Goal: Task Accomplishment & Management: Use online tool/utility

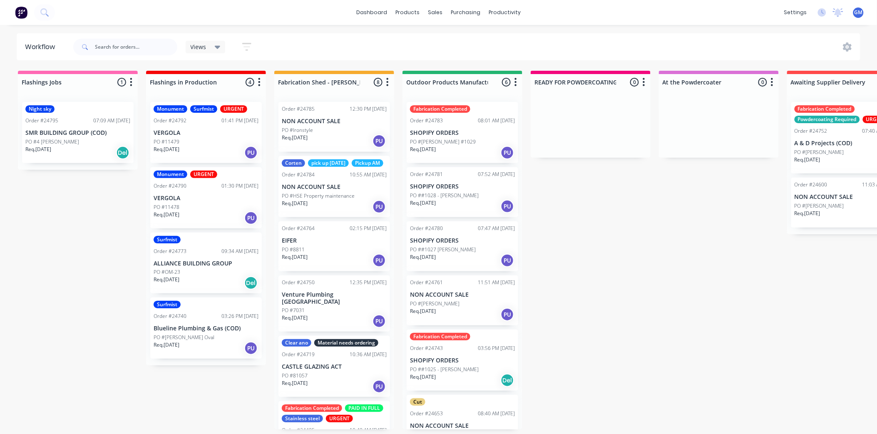
click at [475, 192] on p "PO ##1028 - [PERSON_NAME]" at bounding box center [444, 195] width 69 height 7
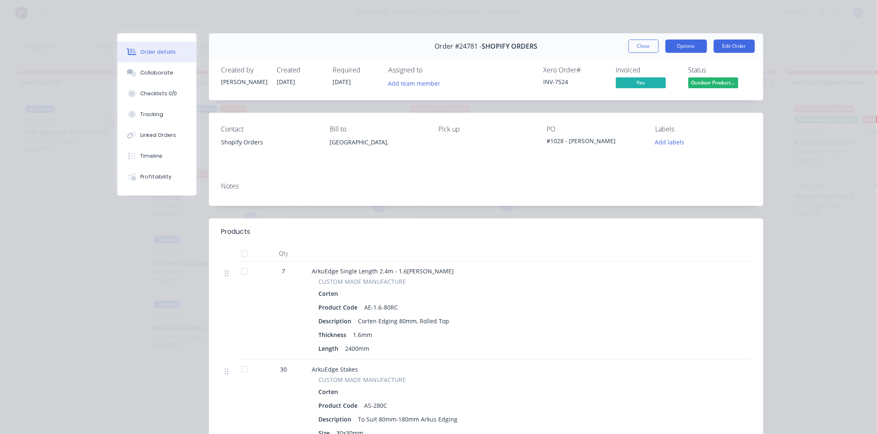
click at [674, 45] on button "Options" at bounding box center [687, 46] width 42 height 13
click at [652, 87] on div "Work Order" at bounding box center [663, 84] width 72 height 12
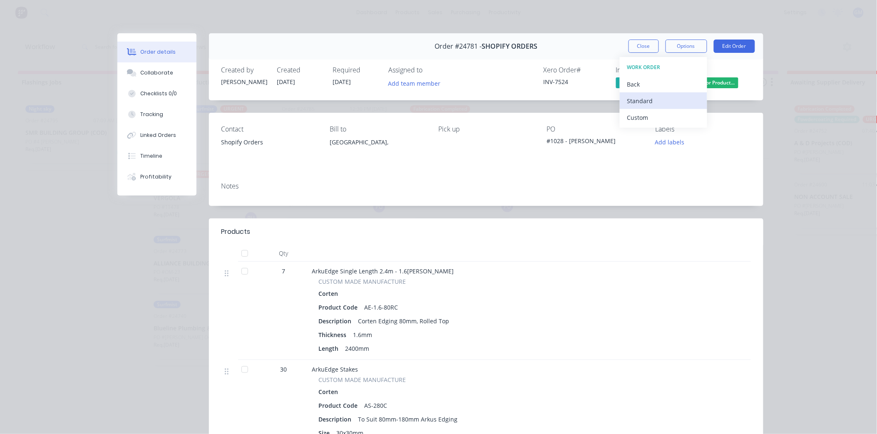
click at [645, 103] on div "Standard" at bounding box center [663, 101] width 72 height 12
drag, startPoint x: 639, startPoint y: 43, endPoint x: 622, endPoint y: 293, distance: 250.7
click at [639, 43] on button "Close" at bounding box center [644, 46] width 30 height 13
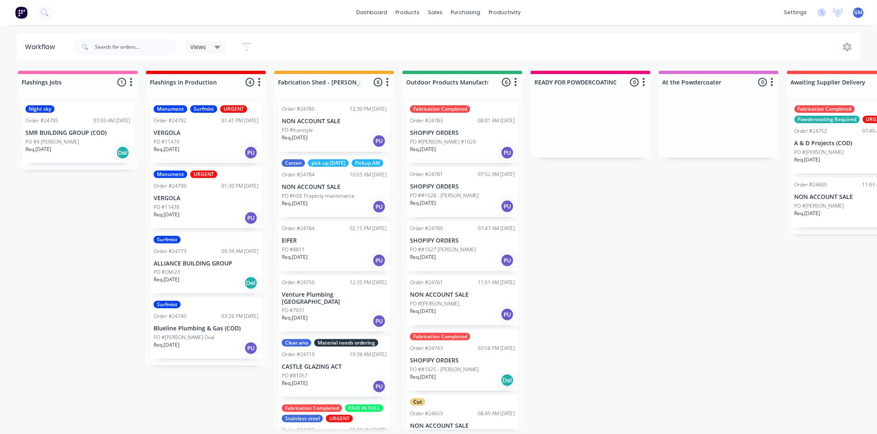
click at [456, 196] on p "PO ##1028 - [PERSON_NAME]" at bounding box center [444, 195] width 69 height 7
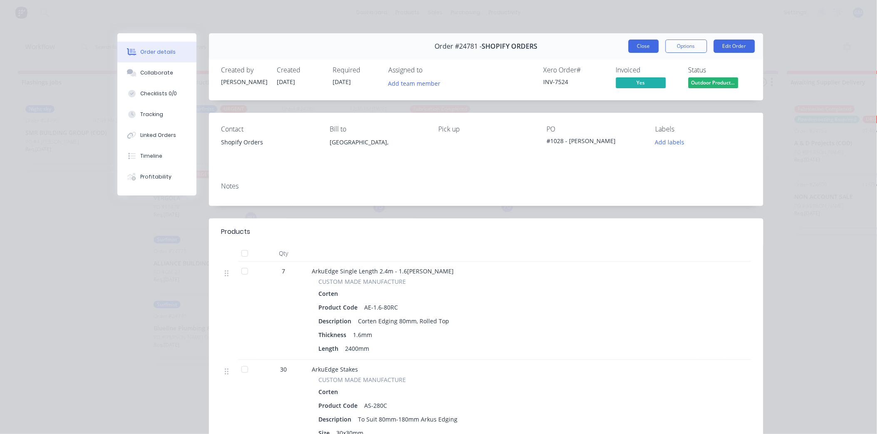
click at [648, 47] on button "Close" at bounding box center [644, 46] width 30 height 13
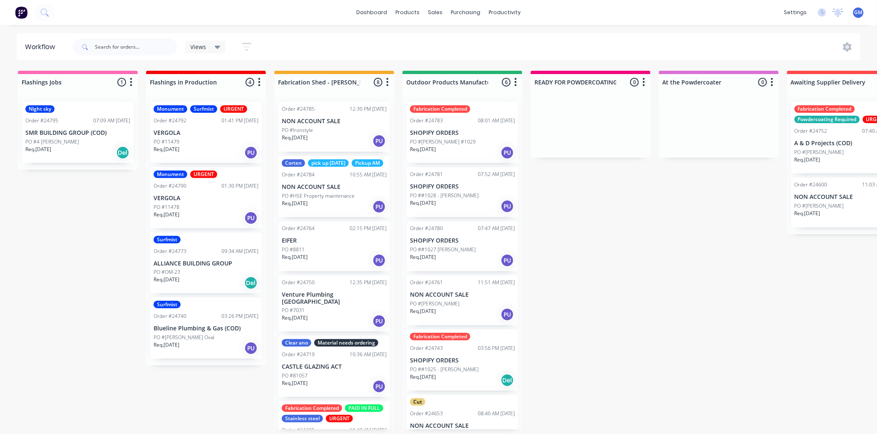
click at [472, 251] on p "PO ##1027 [PERSON_NAME]" at bounding box center [443, 249] width 66 height 7
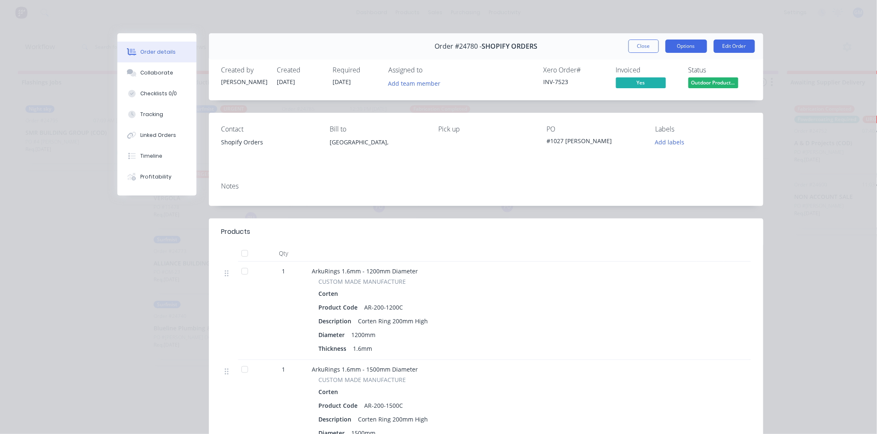
click at [679, 49] on button "Options" at bounding box center [687, 46] width 42 height 13
click at [643, 83] on div "Work Order" at bounding box center [663, 84] width 72 height 12
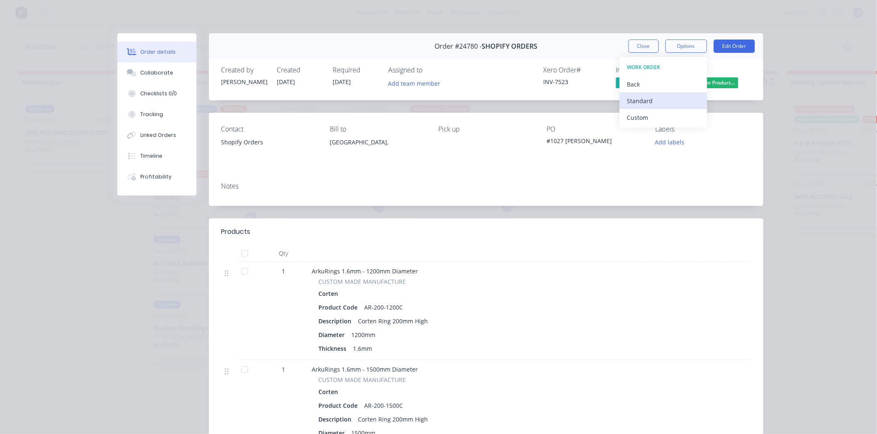
click at [650, 98] on div "Standard" at bounding box center [663, 101] width 72 height 12
click at [630, 43] on button "Close" at bounding box center [644, 46] width 30 height 13
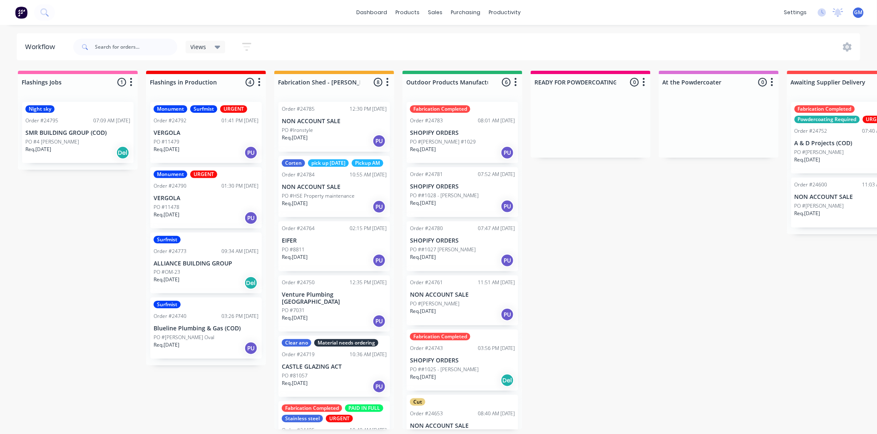
click at [463, 303] on div "PO #[PERSON_NAME]" at bounding box center [462, 303] width 105 height 7
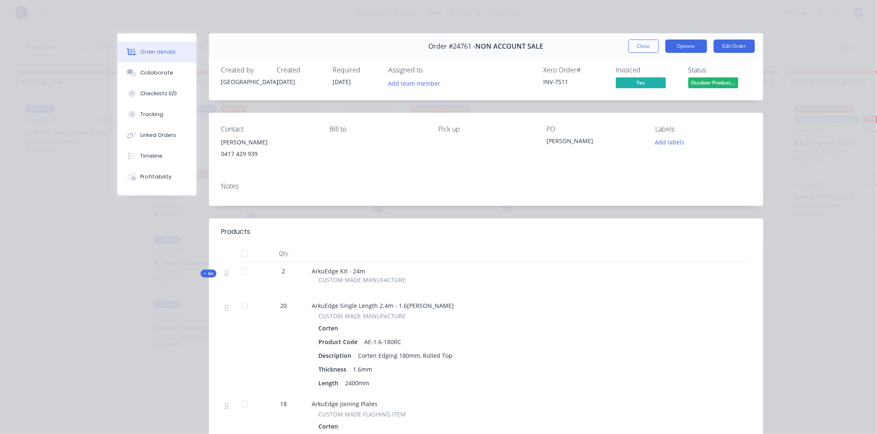
click at [680, 46] on button "Options" at bounding box center [687, 46] width 42 height 13
click at [644, 80] on div "Work Order" at bounding box center [663, 84] width 72 height 12
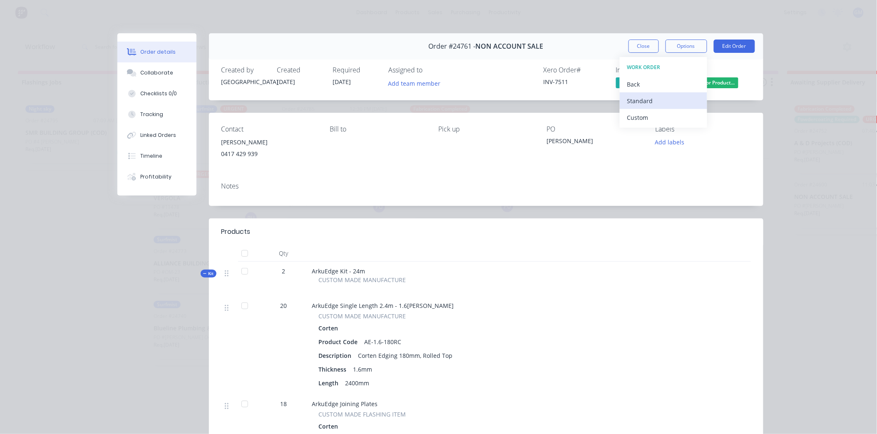
click at [644, 97] on div "Standard" at bounding box center [663, 101] width 72 height 12
